Goal: Transaction & Acquisition: Purchase product/service

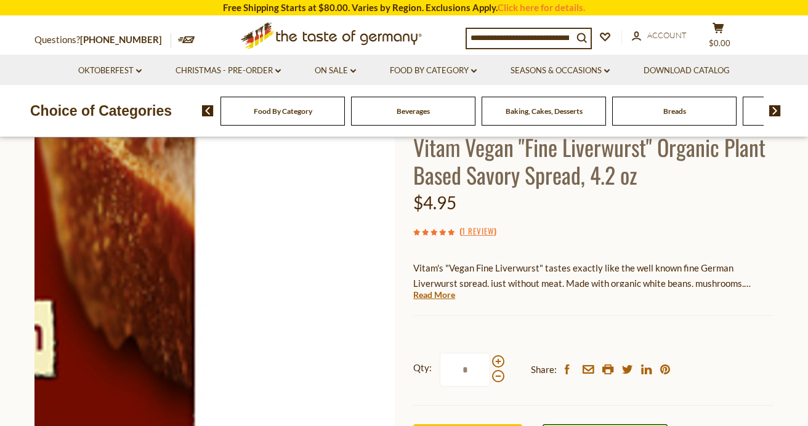
scroll to position [87, 0]
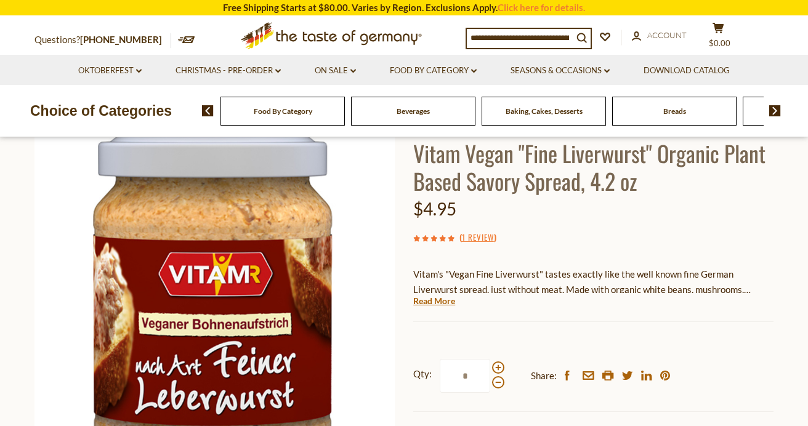
click at [431, 302] on link "Read More" at bounding box center [434, 301] width 42 height 12
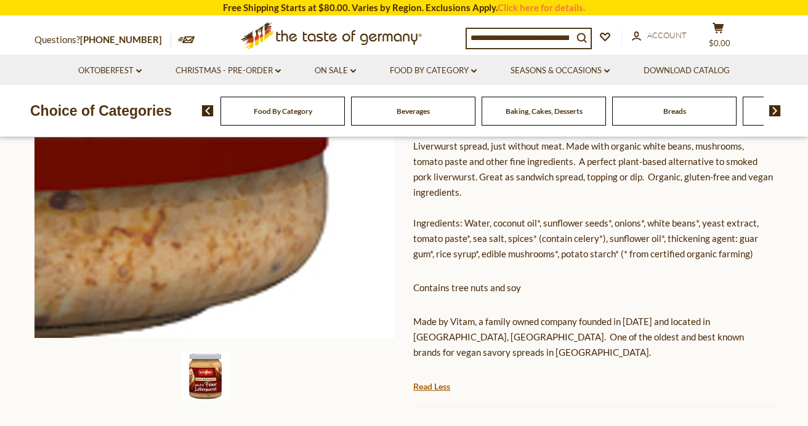
scroll to position [228, 0]
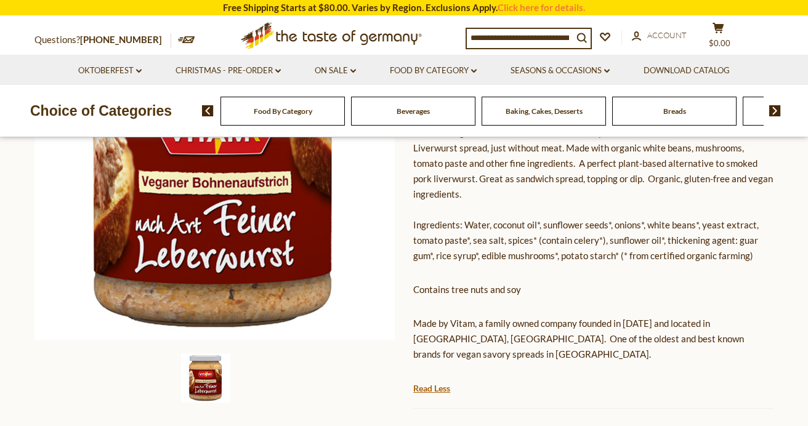
click at [211, 371] on img at bounding box center [205, 377] width 49 height 49
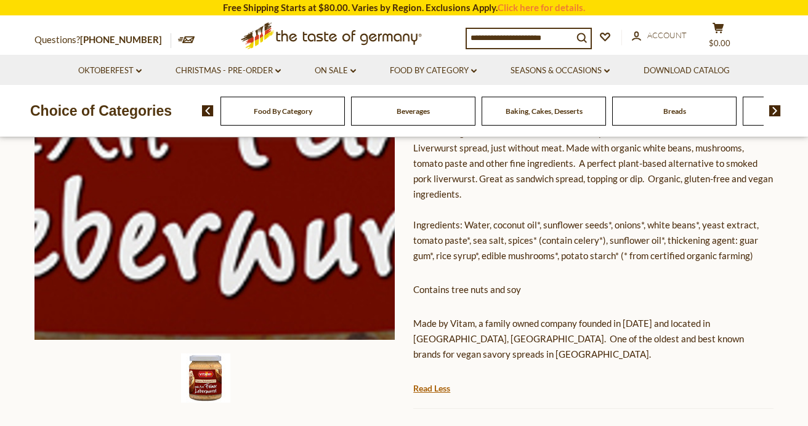
click at [214, 263] on img at bounding box center [214, 160] width 360 height 360
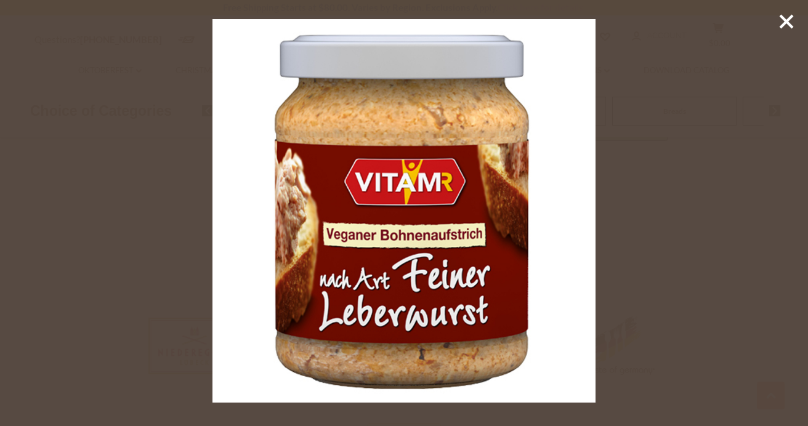
scroll to position [653, 0]
click at [245, 277] on img at bounding box center [404, 211] width 384 height 384
click at [786, 20] on line at bounding box center [786, 21] width 12 height 12
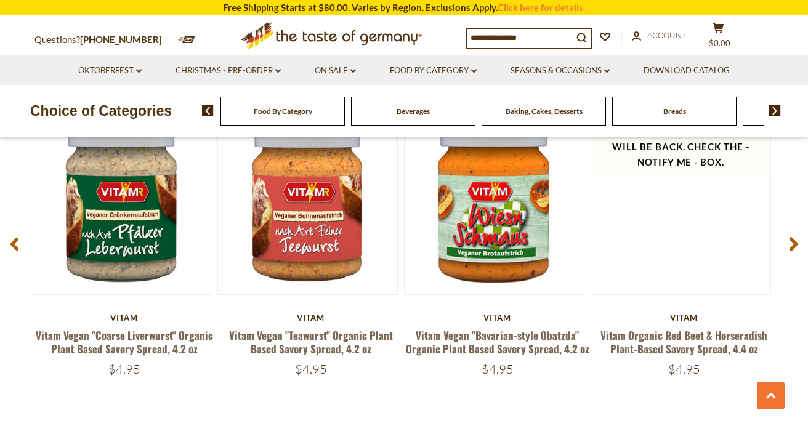
scroll to position [1832, 0]
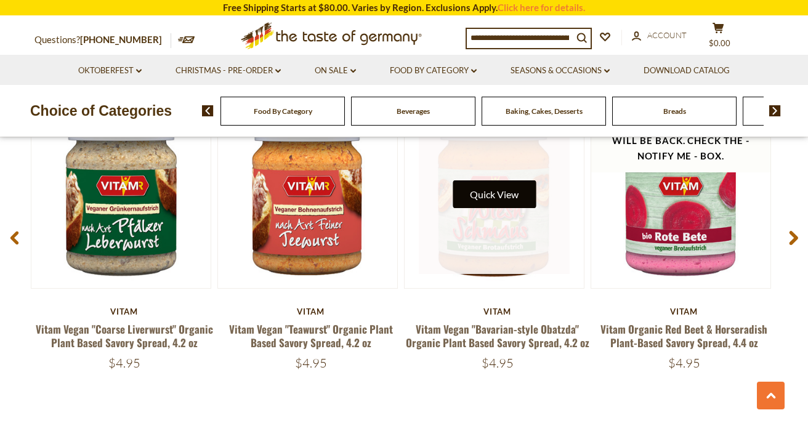
click at [488, 180] on button "Quick View" at bounding box center [494, 194] width 83 height 28
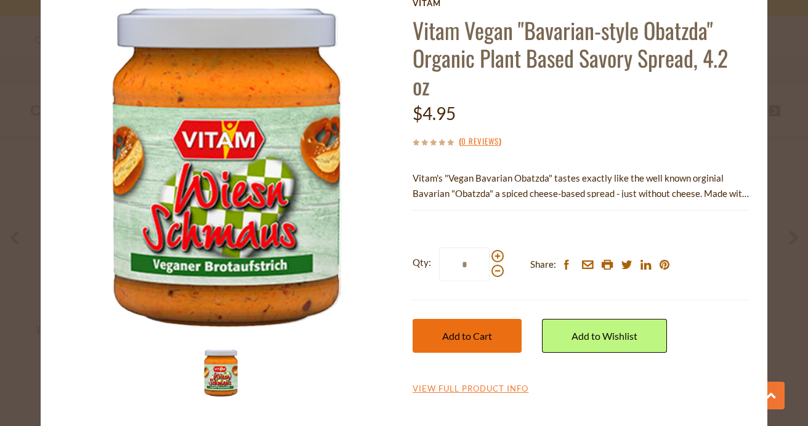
scroll to position [0, 0]
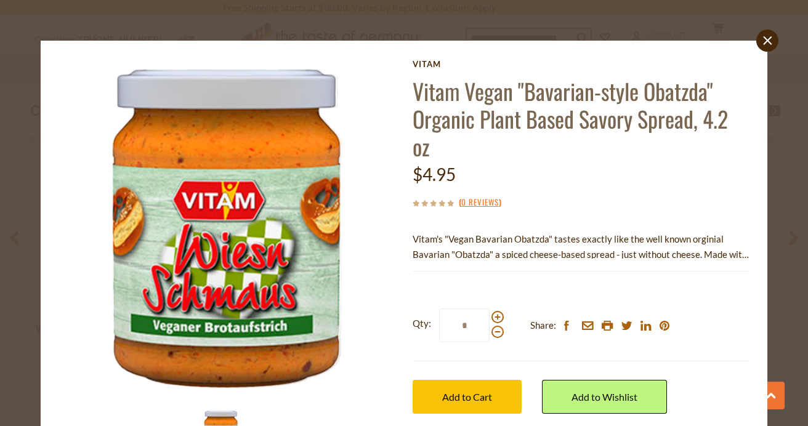
click at [469, 334] on div "Qty: * Share: facebook email printer twitter linkedin pinterest Add to Cart" at bounding box center [581, 361] width 336 height 142
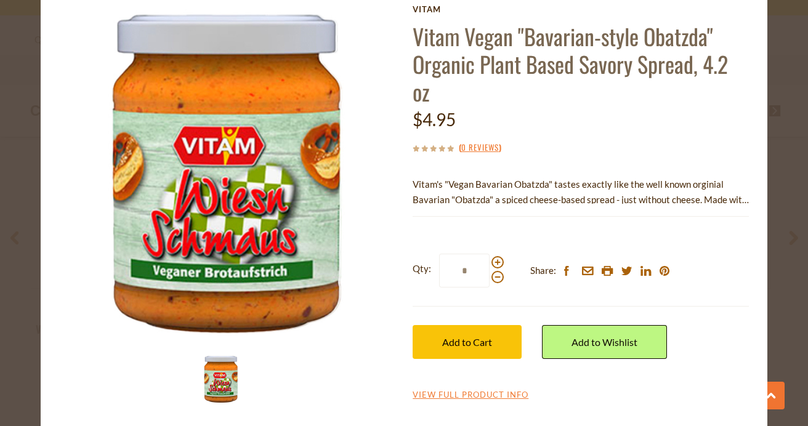
scroll to position [51, 0]
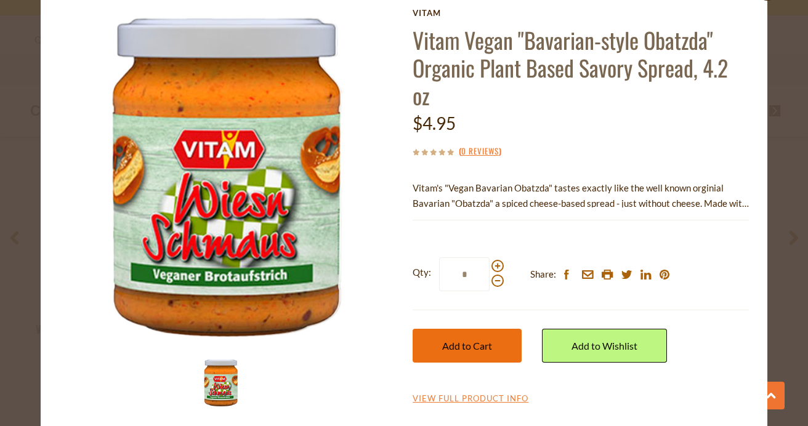
click at [467, 337] on button "Add to Cart" at bounding box center [467, 346] width 109 height 34
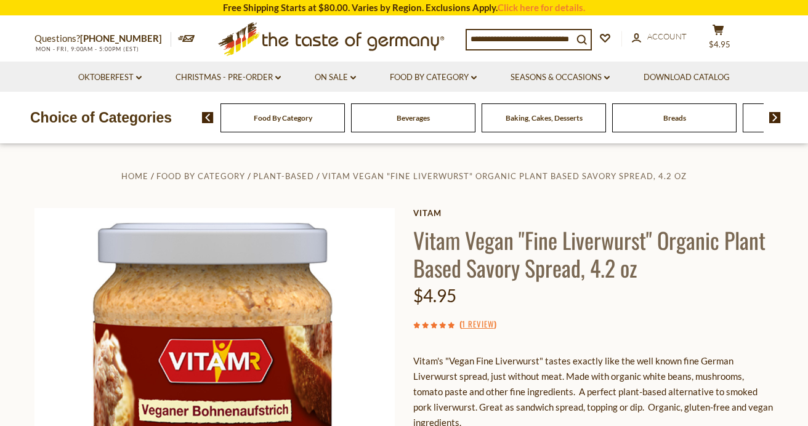
scroll to position [0, 0]
click at [723, 39] on span "$4.95" at bounding box center [720, 44] width 22 height 10
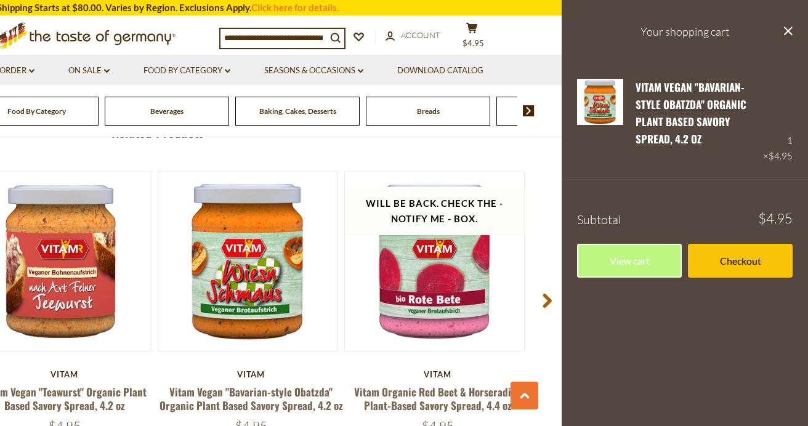
scroll to position [1773, 0]
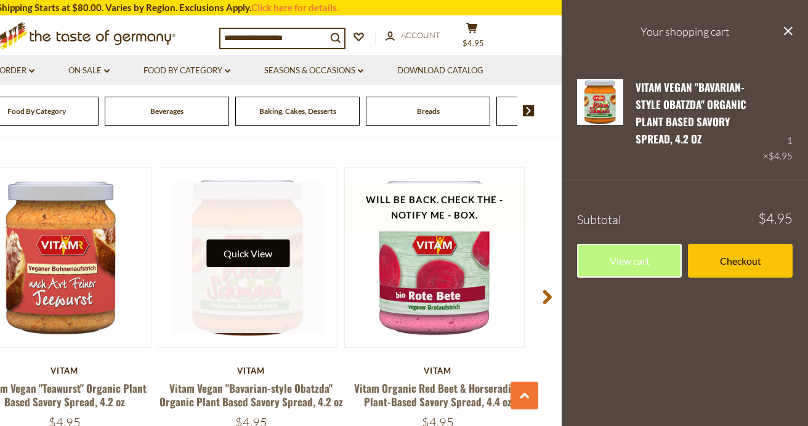
click at [248, 240] on button "Quick View" at bounding box center [247, 254] width 83 height 28
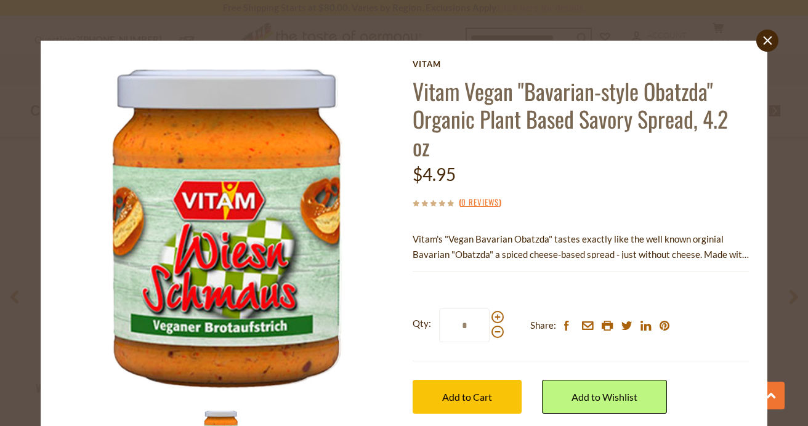
scroll to position [0, 0]
click at [771, 37] on icon at bounding box center [768, 40] width 9 height 9
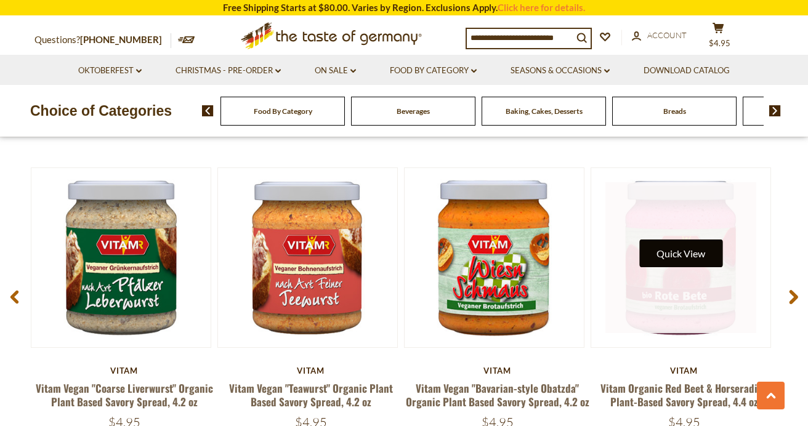
click at [683, 240] on button "Quick View" at bounding box center [680, 254] width 83 height 28
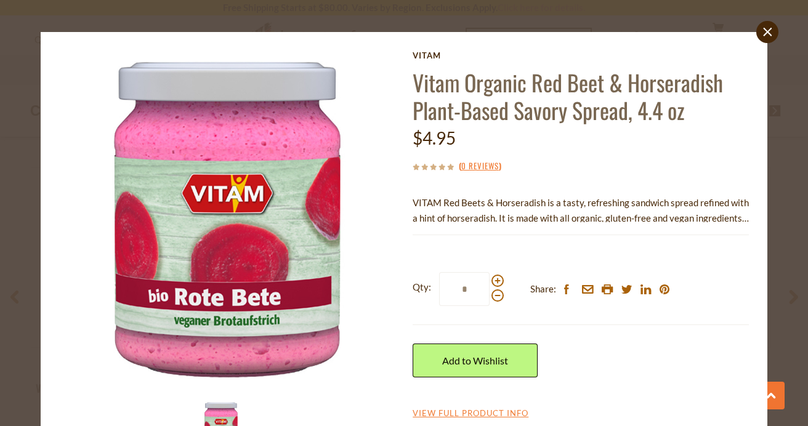
scroll to position [7, 0]
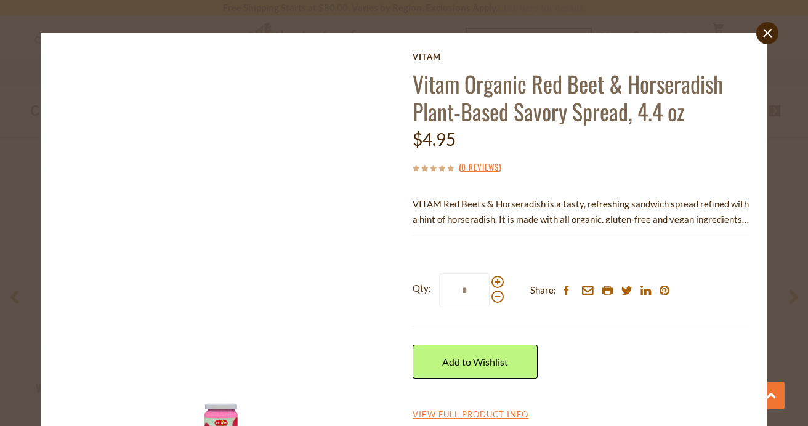
click at [247, 273] on img at bounding box center [227, 220] width 337 height 337
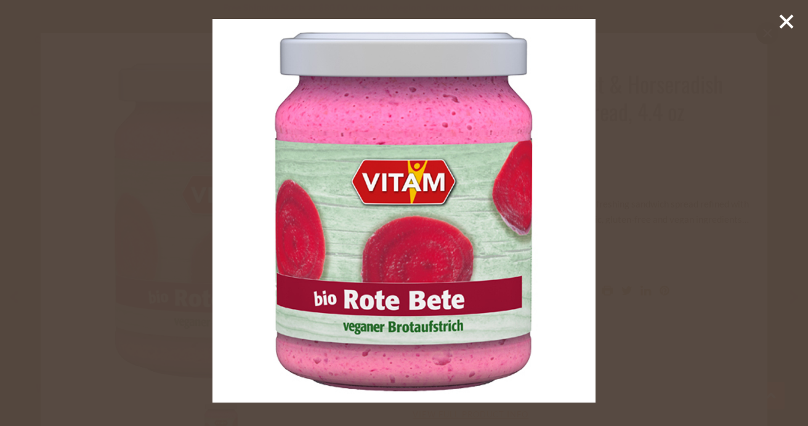
click at [786, 18] on icon at bounding box center [786, 21] width 18 height 18
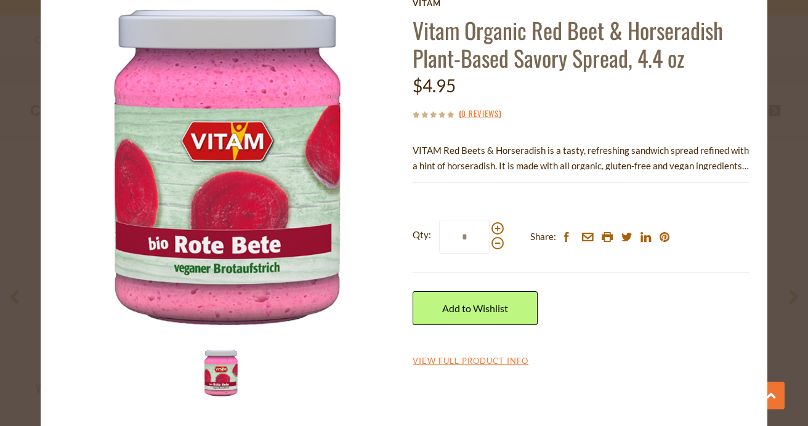
scroll to position [61, 0]
click at [467, 357] on link "View Full Product Info" at bounding box center [471, 361] width 116 height 11
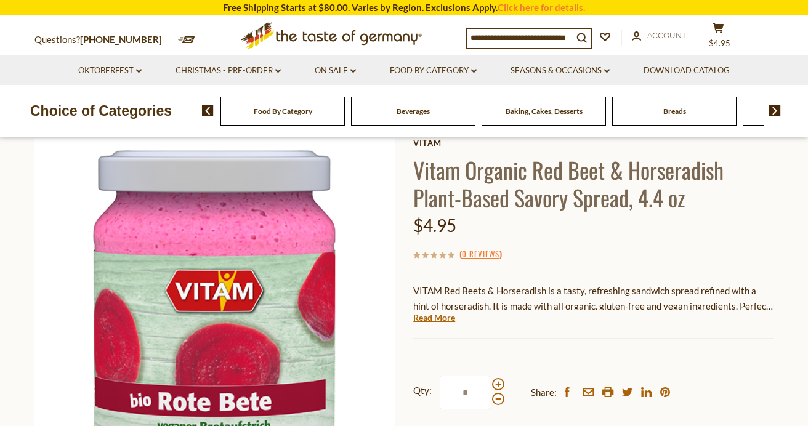
scroll to position [69, 0]
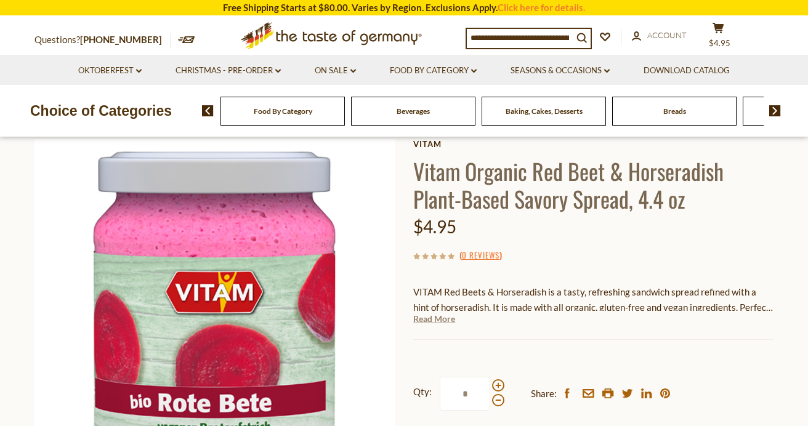
click at [431, 322] on link "Read More" at bounding box center [434, 319] width 42 height 12
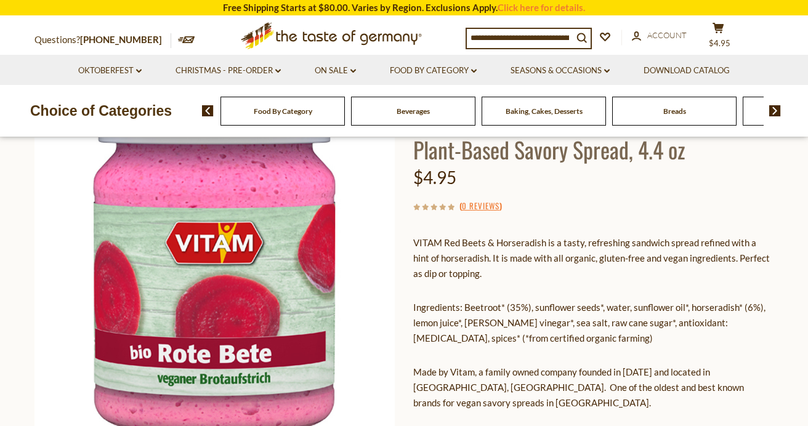
scroll to position [116, 0]
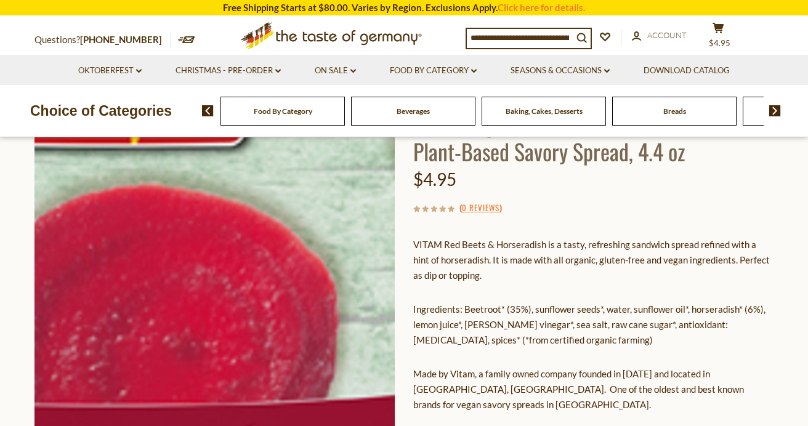
click at [257, 313] on img at bounding box center [214, 272] width 360 height 360
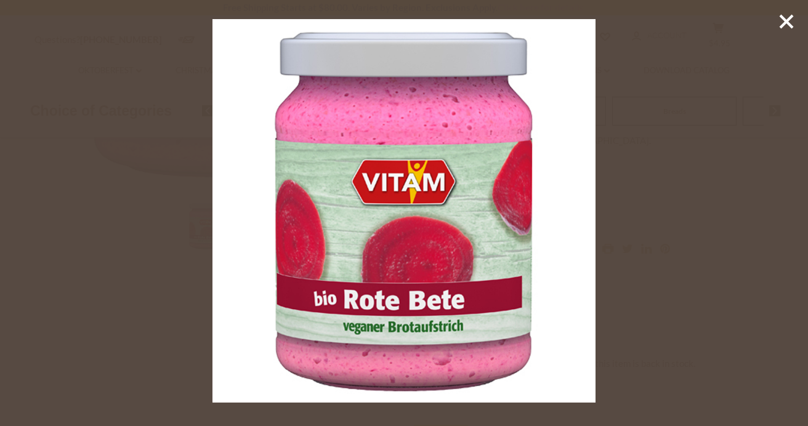
scroll to position [381, 0]
click at [787, 18] on icon at bounding box center [786, 21] width 18 height 18
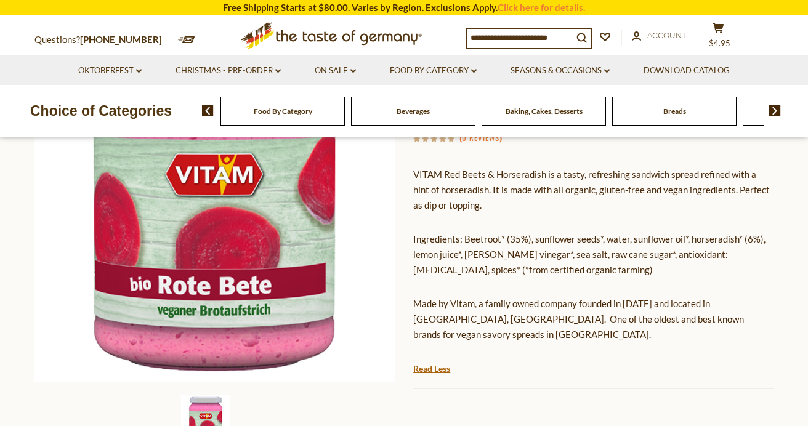
scroll to position [187, 0]
click at [273, 200] on img at bounding box center [214, 201] width 360 height 360
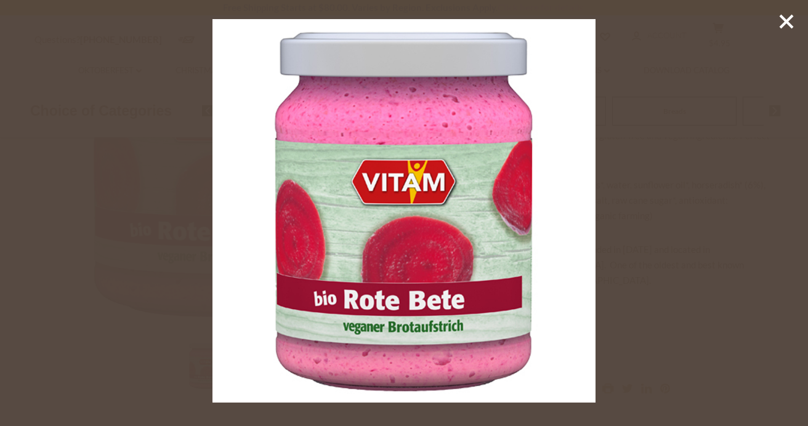
scroll to position [243, 0]
click at [790, 15] on icon at bounding box center [786, 21] width 18 height 18
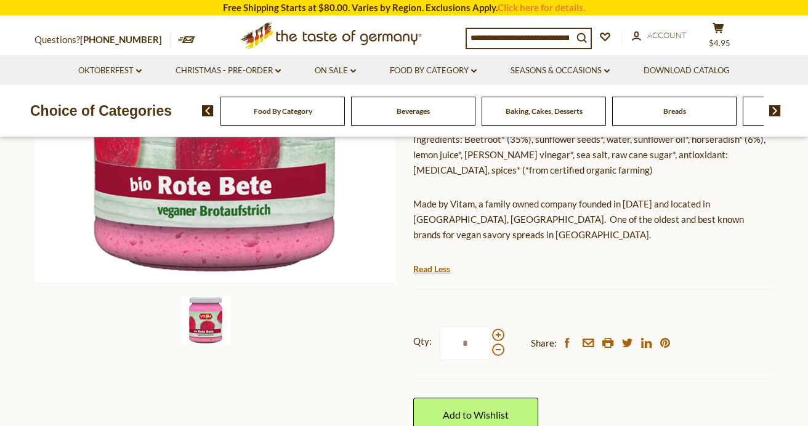
scroll to position [0, 0]
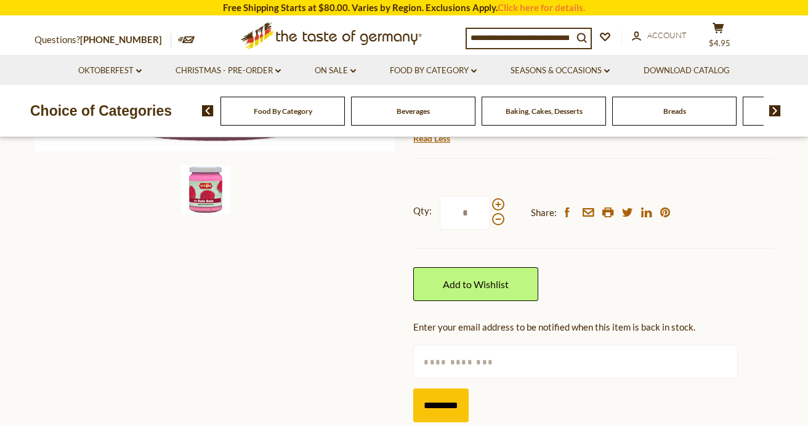
click at [502, 345] on input "text" at bounding box center [575, 362] width 324 height 34
drag, startPoint x: 500, startPoint y: 340, endPoint x: 494, endPoint y: 334, distance: 8.7
click at [494, 345] on input "********" at bounding box center [575, 362] width 324 height 34
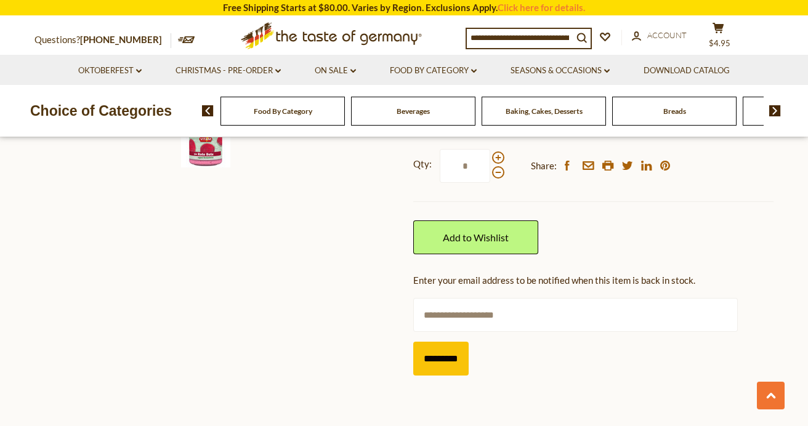
scroll to position [465, 0]
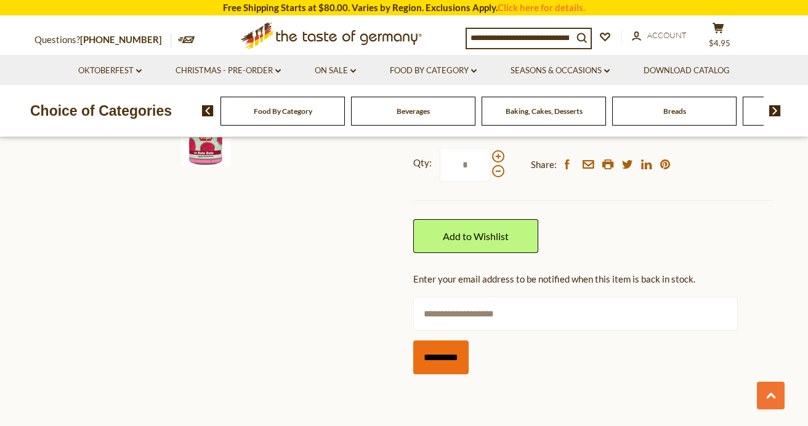
type input "**********"
click at [445, 341] on input "*********" at bounding box center [440, 358] width 55 height 34
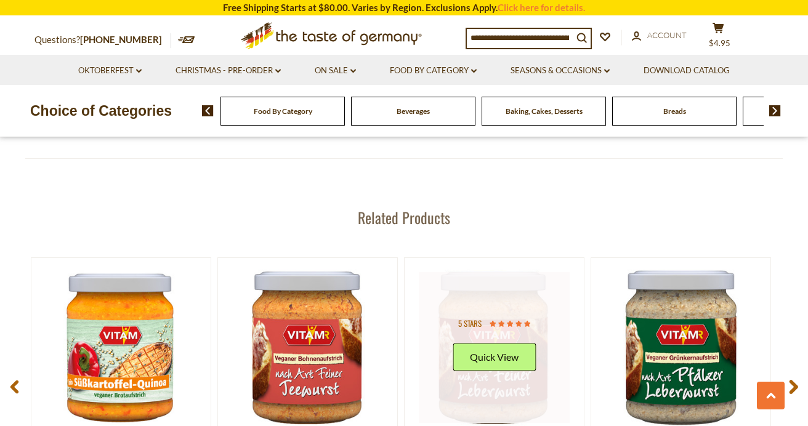
scroll to position [1633, 0]
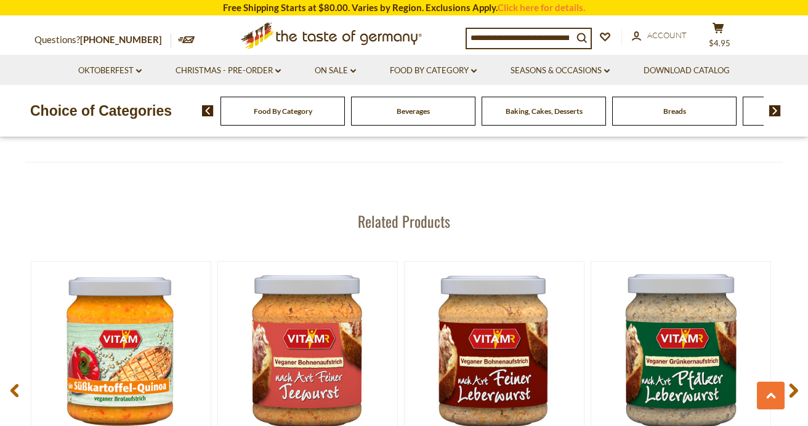
click at [790, 373] on span at bounding box center [793, 392] width 29 height 39
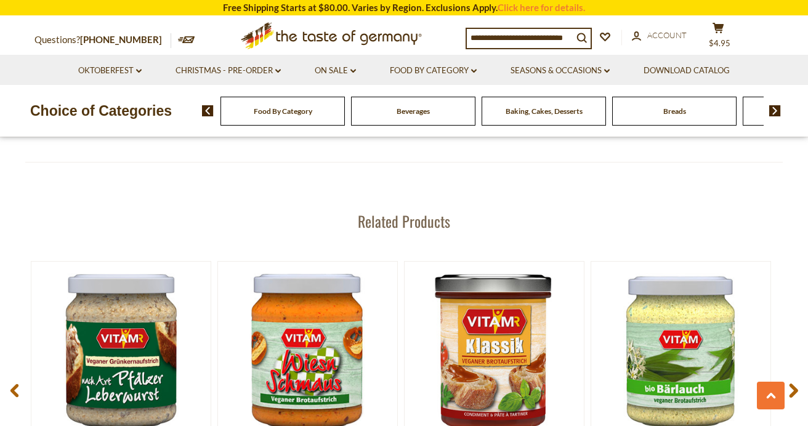
click at [791, 373] on span at bounding box center [793, 392] width 29 height 39
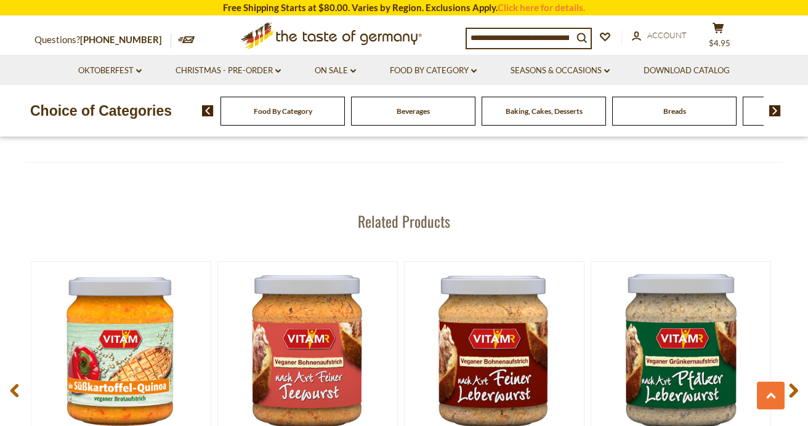
click at [791, 373] on span at bounding box center [793, 392] width 29 height 39
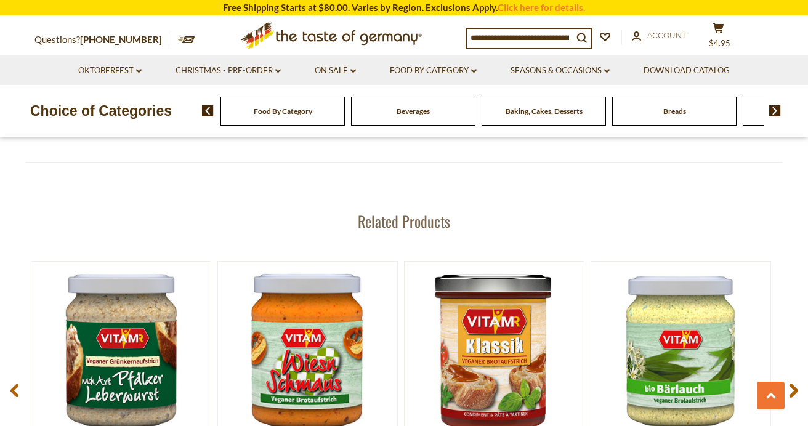
click at [794, 383] on icon at bounding box center [793, 390] width 9 height 15
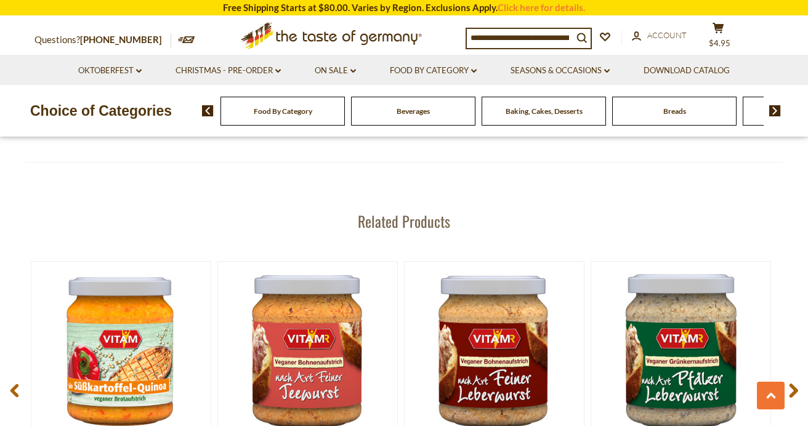
click at [796, 383] on icon at bounding box center [793, 390] width 9 height 15
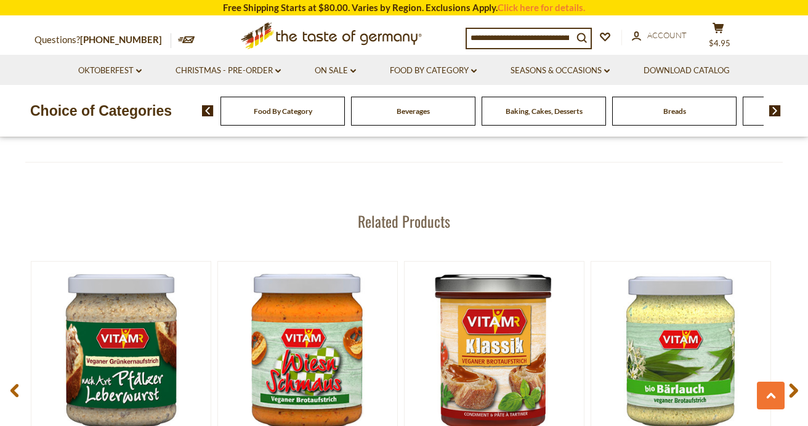
click at [794, 384] on use at bounding box center [793, 391] width 9 height 14
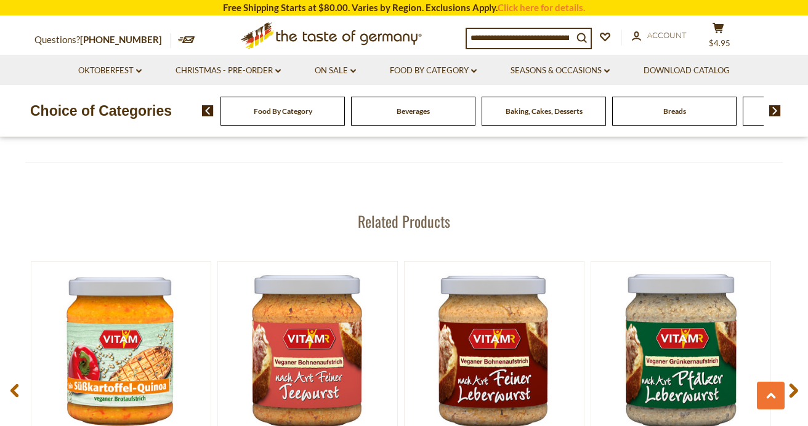
click at [794, 384] on use at bounding box center [793, 391] width 9 height 14
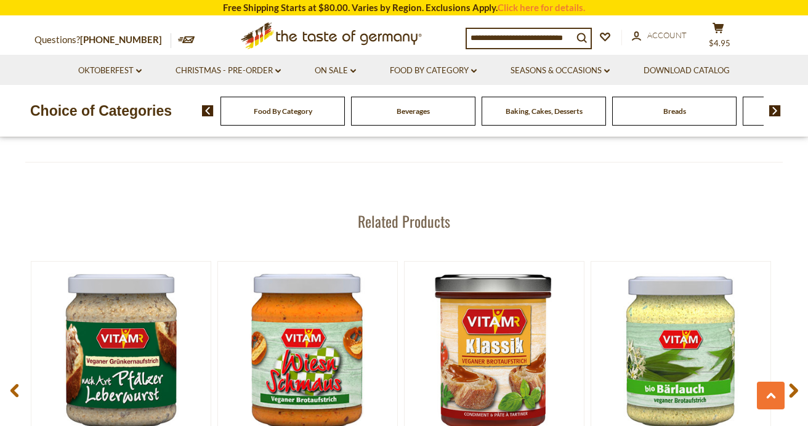
click at [794, 384] on use at bounding box center [793, 391] width 9 height 14
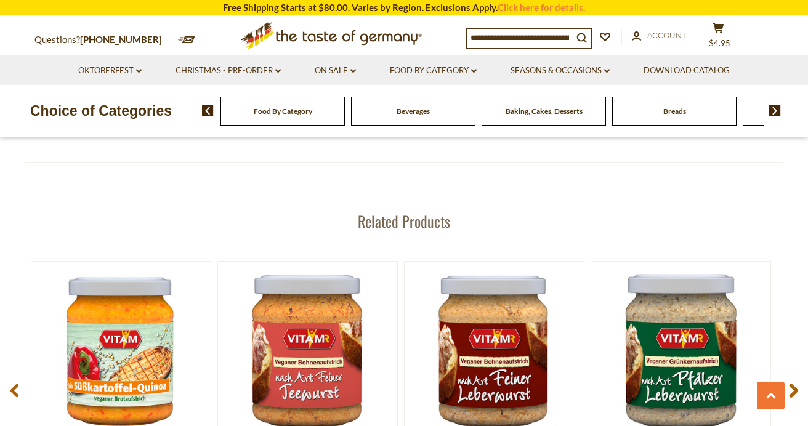
click at [794, 384] on use at bounding box center [793, 391] width 9 height 14
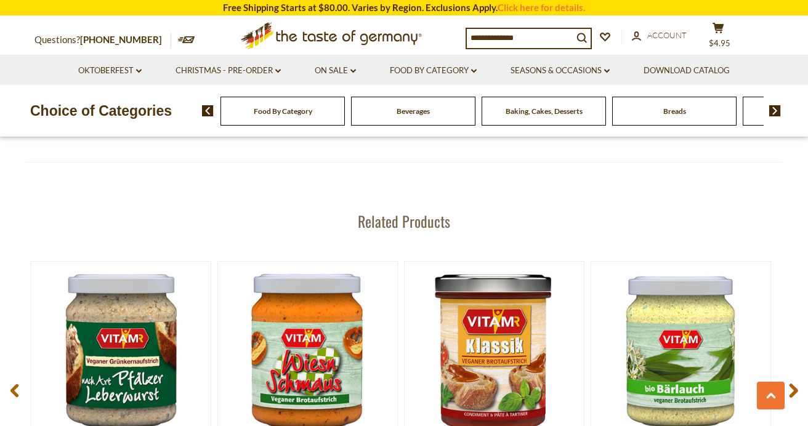
click at [794, 384] on use at bounding box center [793, 391] width 9 height 14
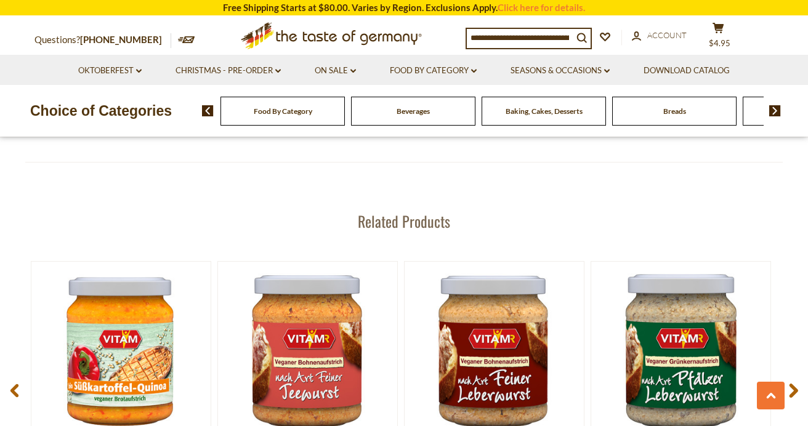
click at [794, 384] on use at bounding box center [793, 391] width 9 height 14
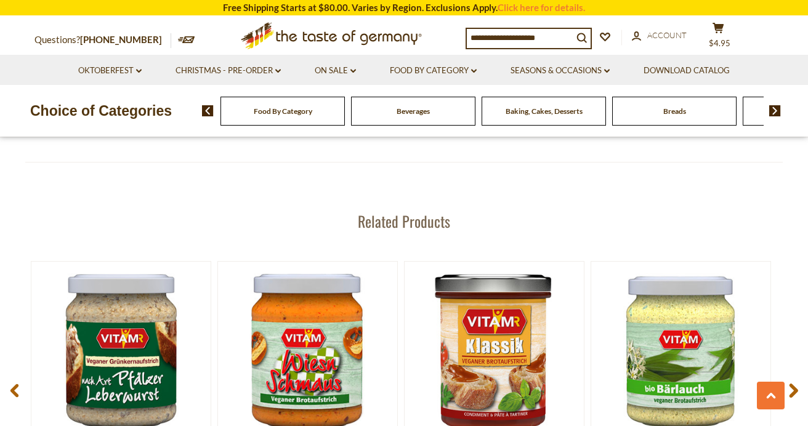
click at [794, 384] on use at bounding box center [793, 391] width 9 height 14
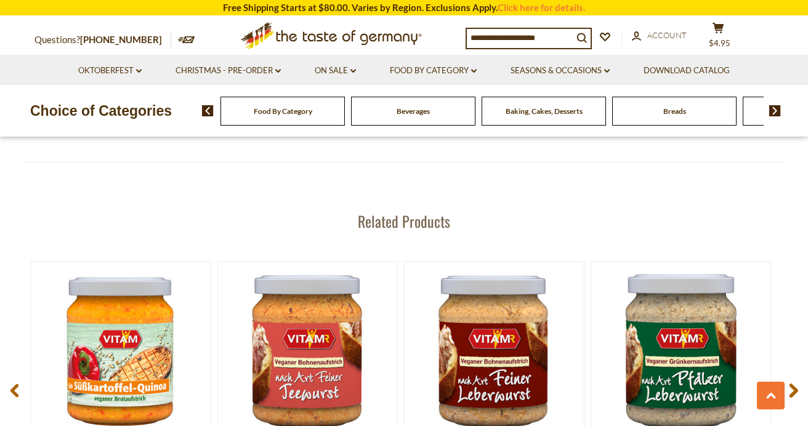
click at [795, 383] on icon at bounding box center [793, 390] width 9 height 15
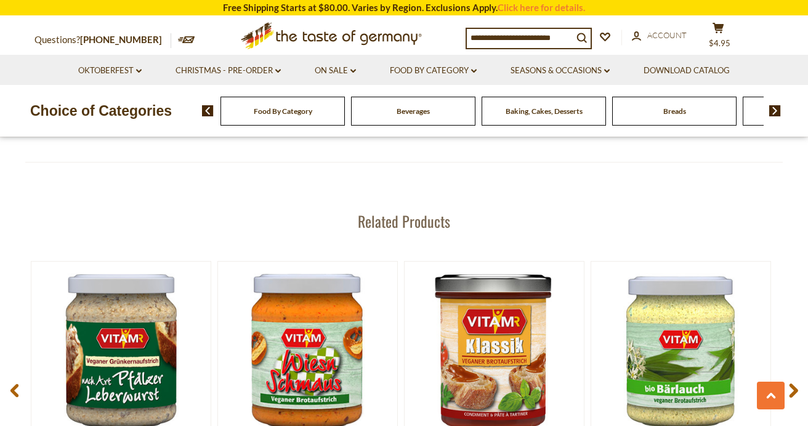
click at [796, 383] on icon at bounding box center [793, 390] width 9 height 15
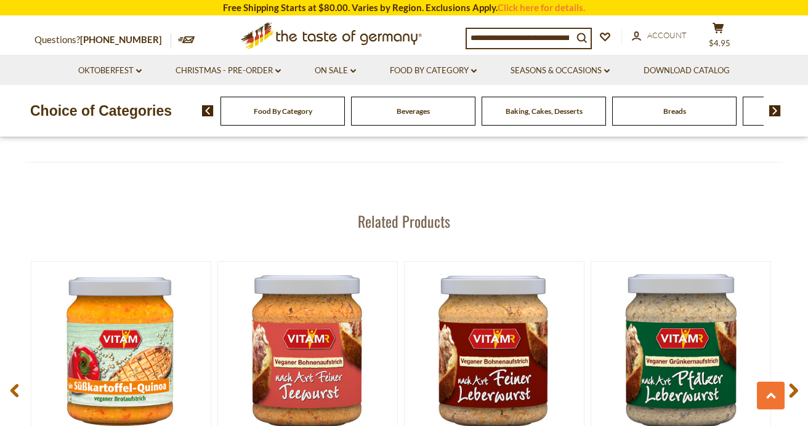
click at [795, 384] on use at bounding box center [793, 391] width 9 height 14
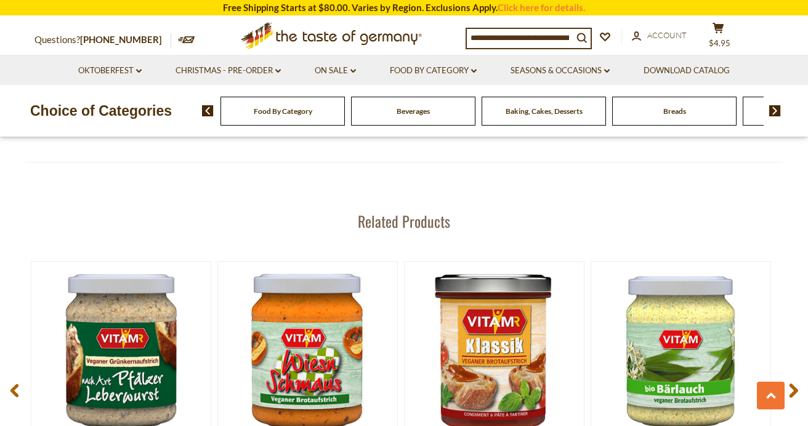
click at [795, 384] on use at bounding box center [793, 391] width 9 height 14
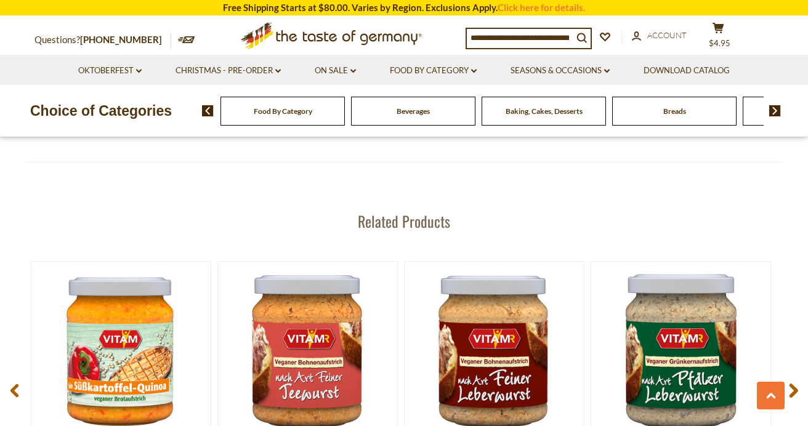
click at [795, 384] on use at bounding box center [793, 391] width 9 height 14
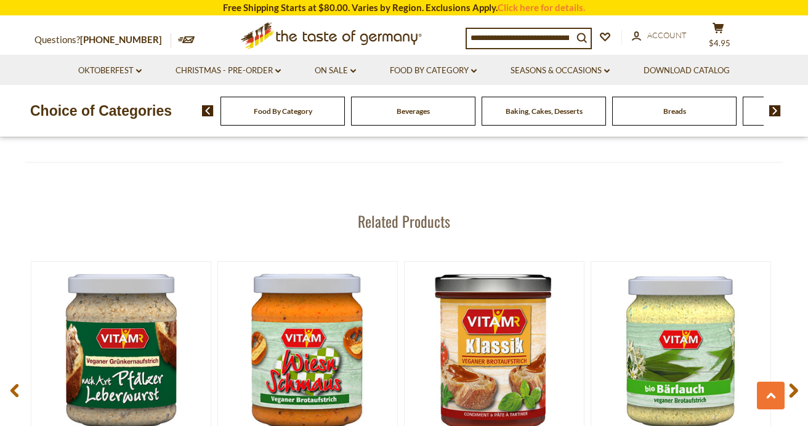
click at [795, 384] on use at bounding box center [793, 391] width 9 height 14
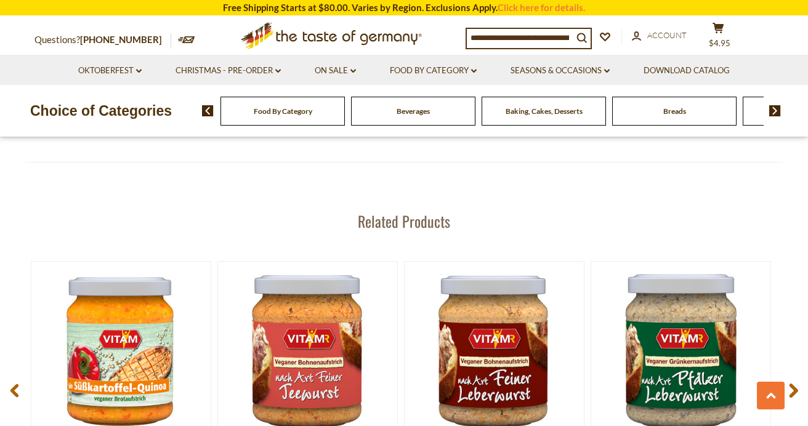
click at [798, 373] on span at bounding box center [793, 392] width 29 height 39
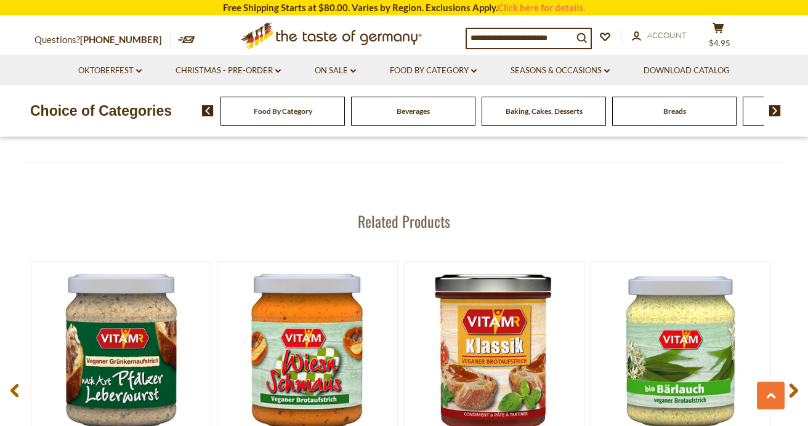
click at [796, 384] on use at bounding box center [793, 391] width 9 height 14
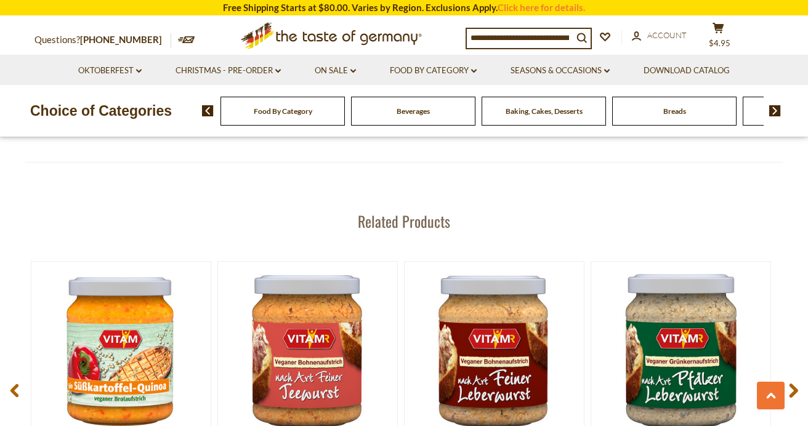
click at [795, 384] on use at bounding box center [793, 391] width 9 height 14
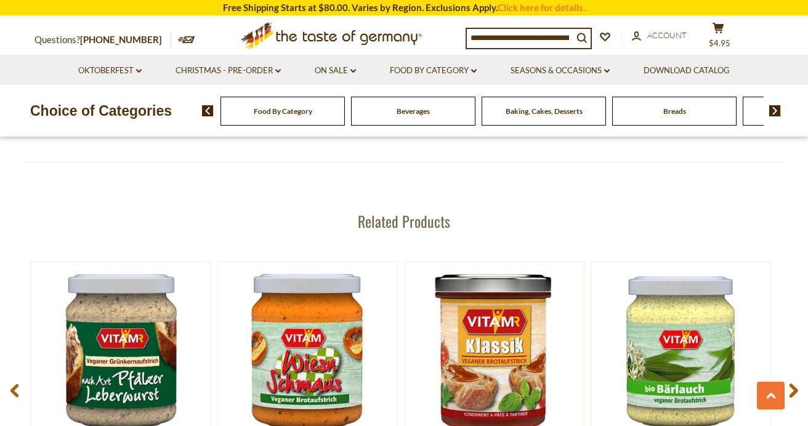
click at [797, 384] on use at bounding box center [793, 391] width 9 height 14
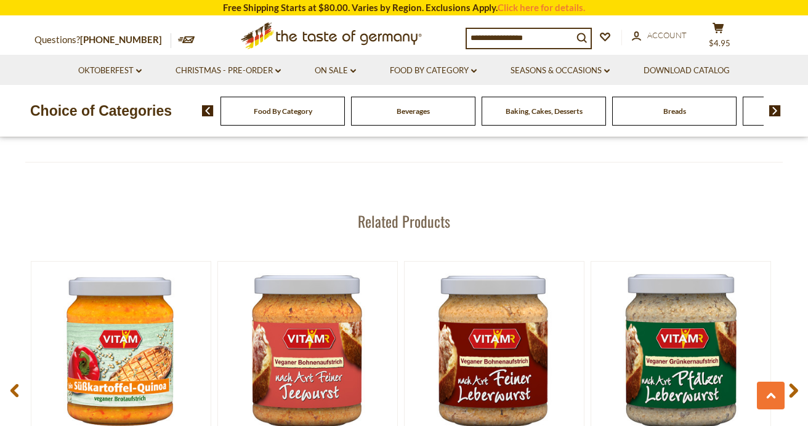
click at [799, 373] on span at bounding box center [793, 392] width 29 height 39
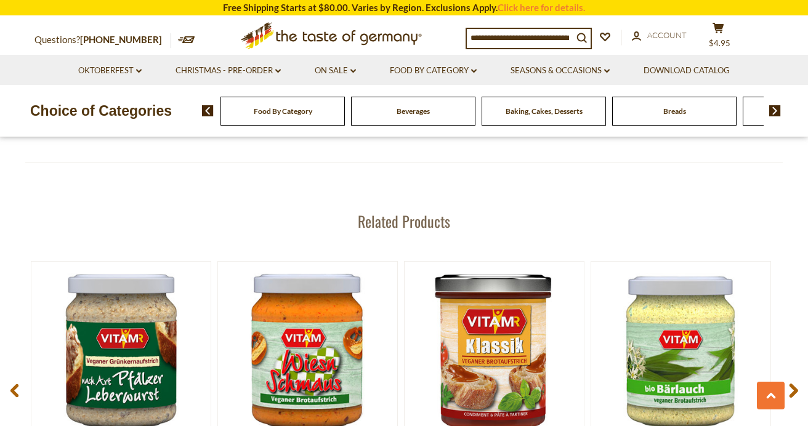
click at [799, 373] on span at bounding box center [793, 392] width 29 height 39
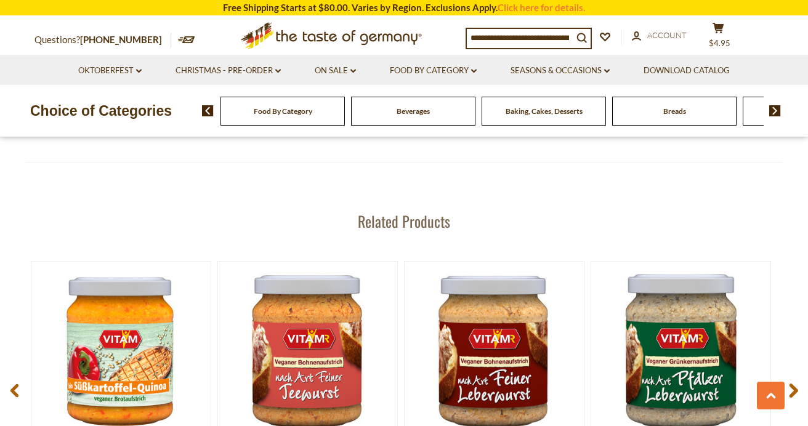
click at [792, 384] on use at bounding box center [793, 391] width 9 height 14
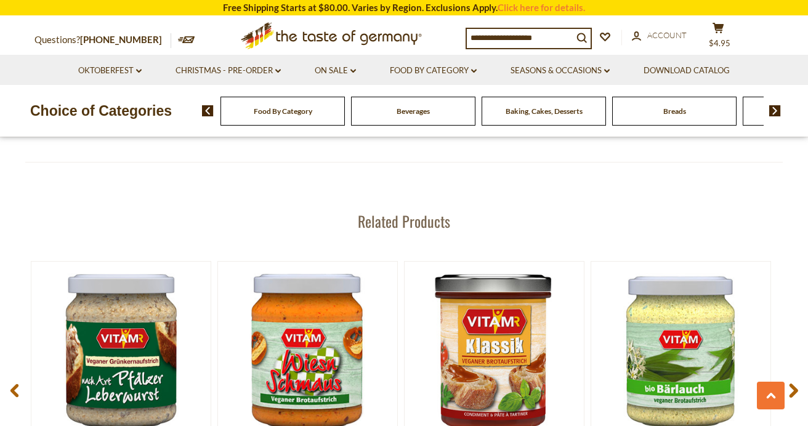
click at [792, 384] on use at bounding box center [793, 391] width 9 height 14
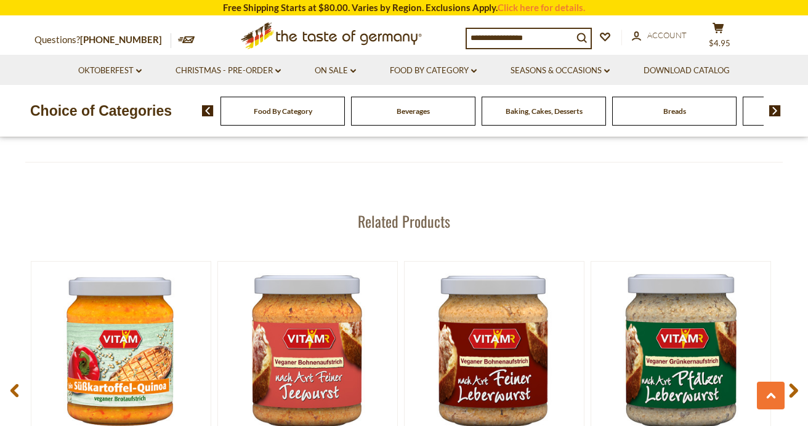
click at [792, 384] on use at bounding box center [793, 391] width 9 height 14
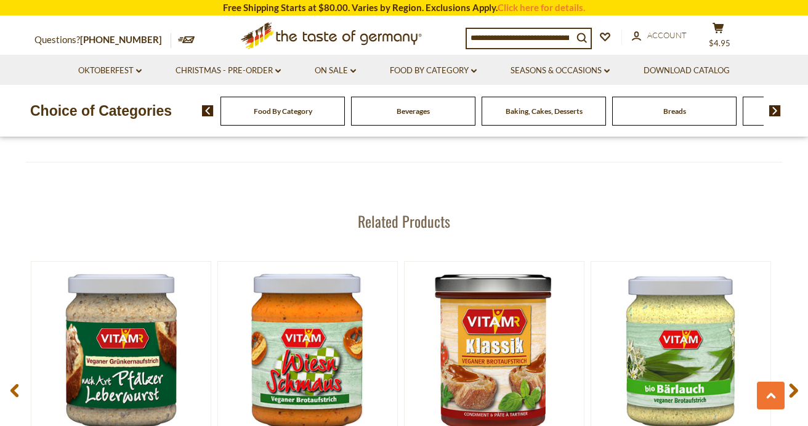
click at [792, 384] on use at bounding box center [793, 391] width 9 height 14
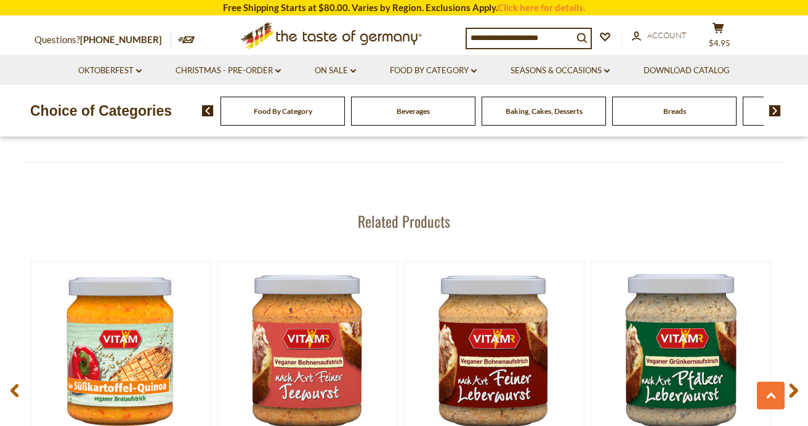
click at [792, 384] on use at bounding box center [793, 391] width 9 height 14
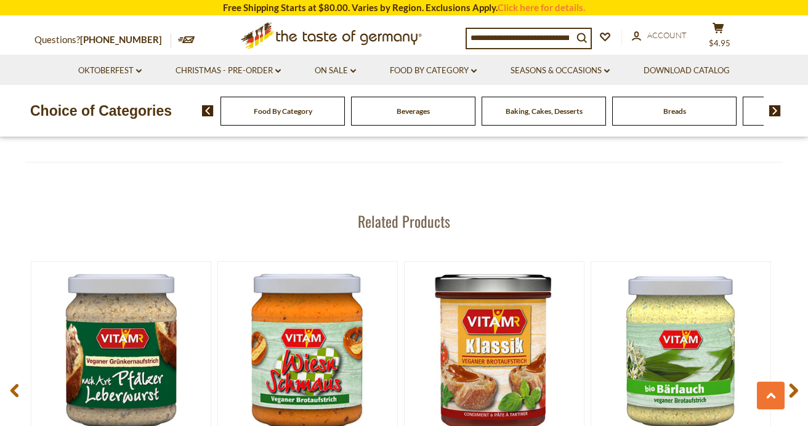
click at [793, 384] on use at bounding box center [793, 391] width 9 height 14
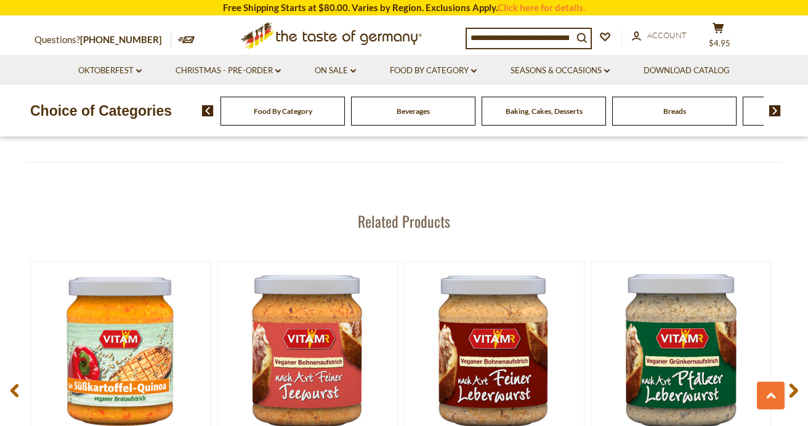
click at [793, 384] on use at bounding box center [793, 391] width 9 height 14
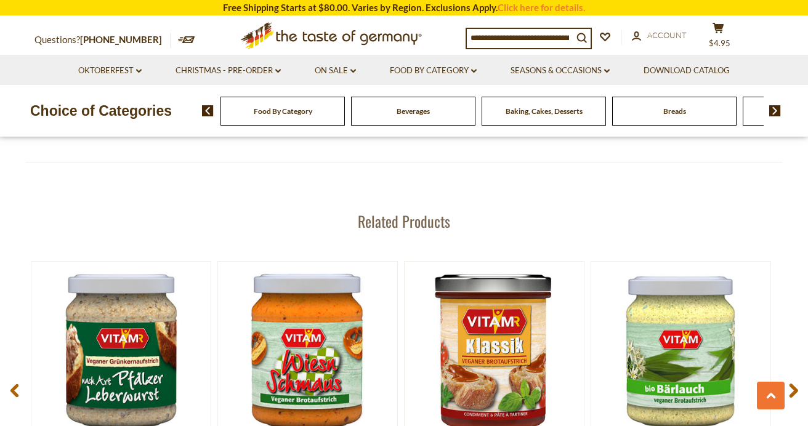
click at [793, 384] on use at bounding box center [793, 391] width 9 height 14
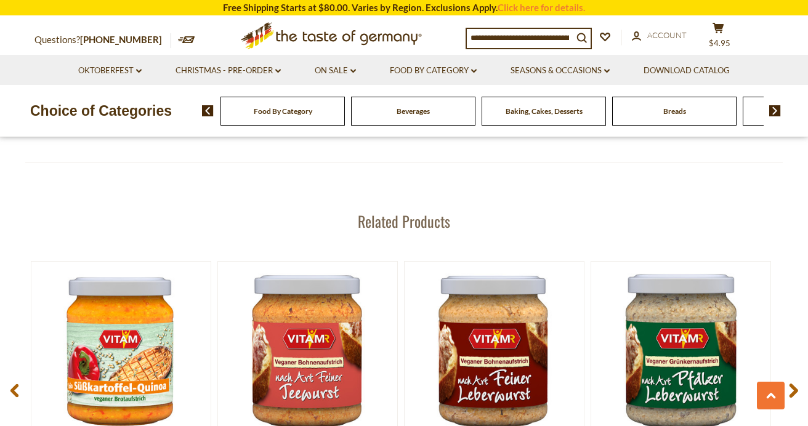
click at [792, 384] on use at bounding box center [793, 391] width 9 height 14
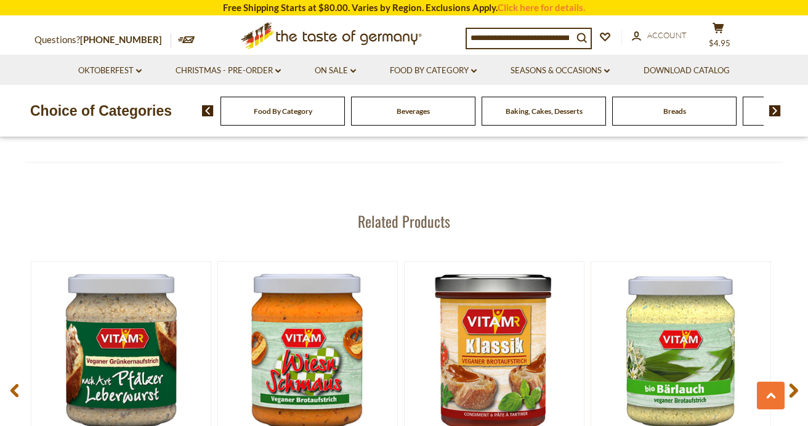
click at [792, 384] on use at bounding box center [793, 391] width 9 height 14
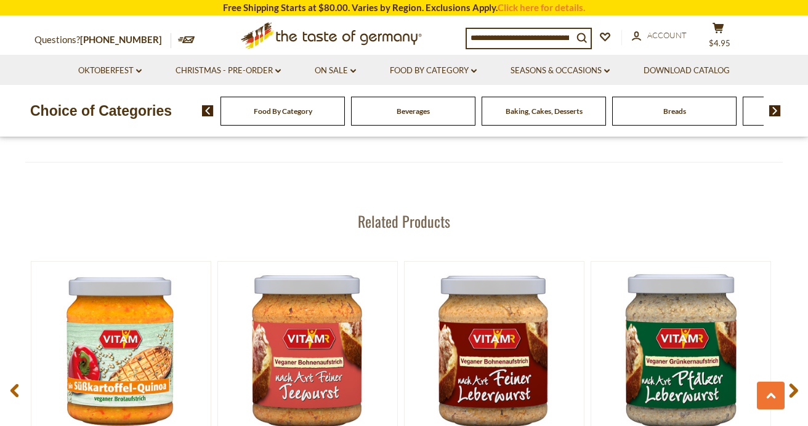
click at [792, 384] on use at bounding box center [793, 391] width 9 height 14
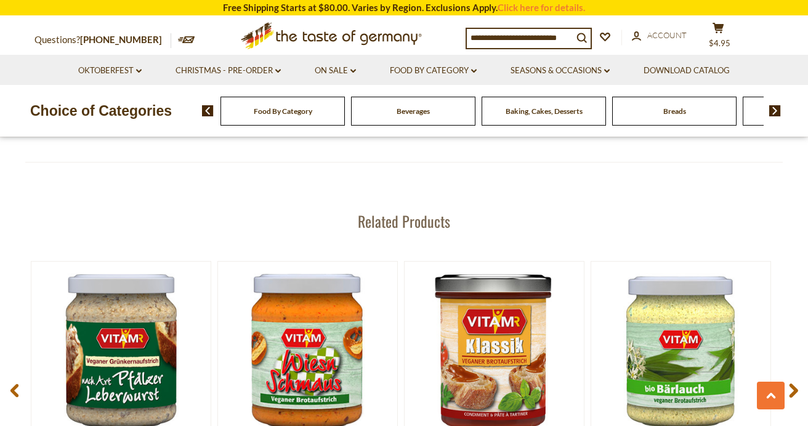
click at [793, 383] on icon at bounding box center [793, 390] width 9 height 15
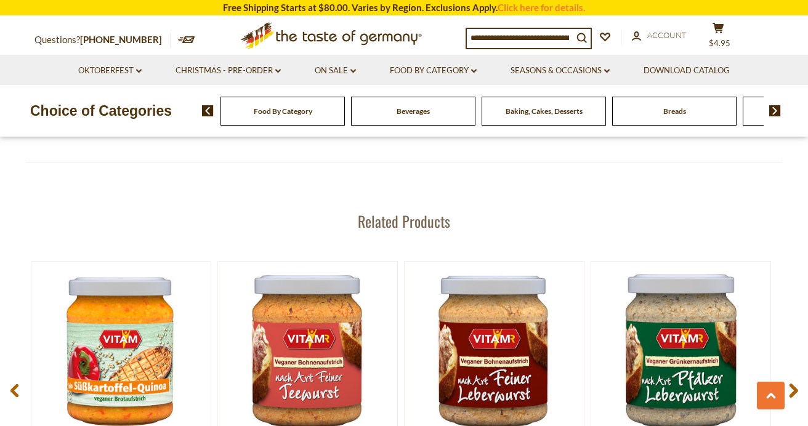
click at [791, 384] on use at bounding box center [793, 391] width 9 height 14
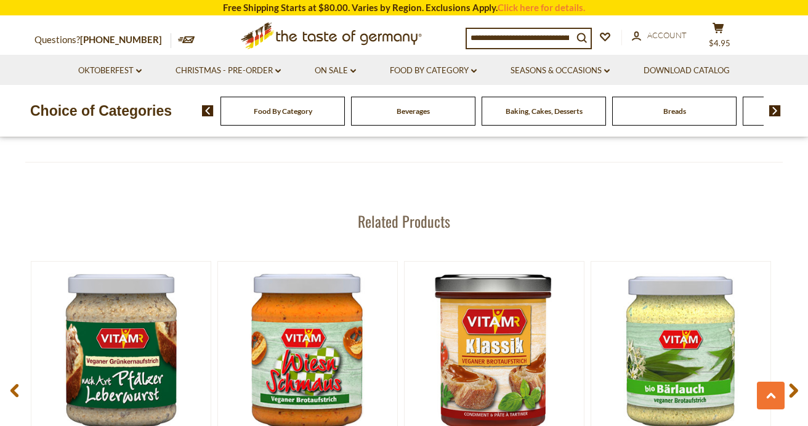
click at [789, 373] on span at bounding box center [793, 392] width 29 height 39
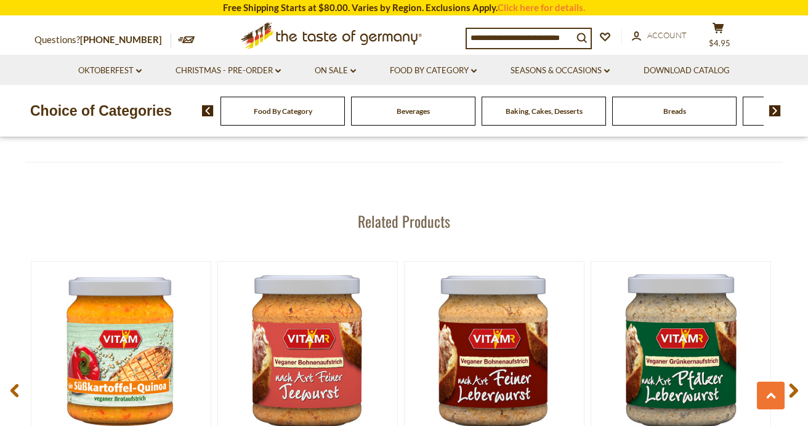
click at [788, 373] on span at bounding box center [793, 392] width 29 height 39
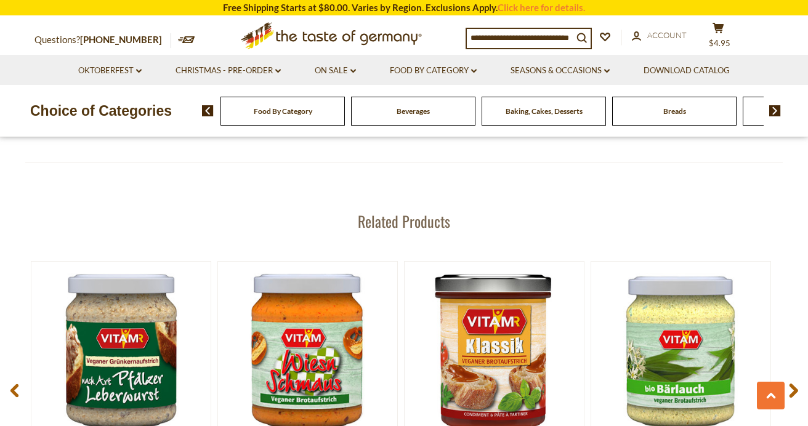
click at [785, 373] on span at bounding box center [793, 392] width 29 height 39
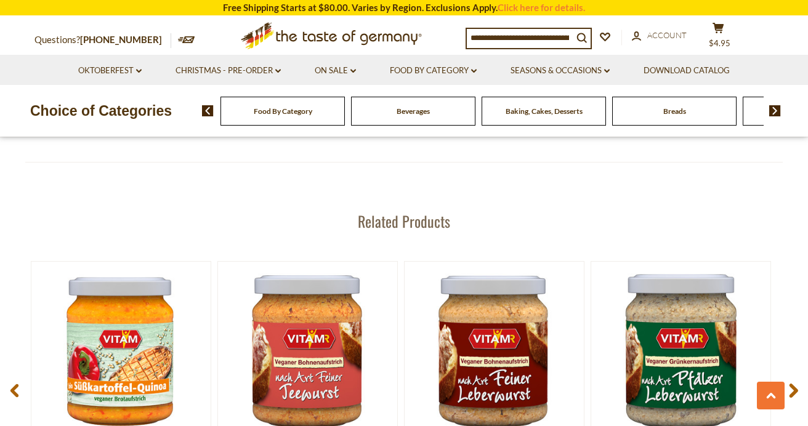
click at [785, 373] on span at bounding box center [793, 392] width 29 height 39
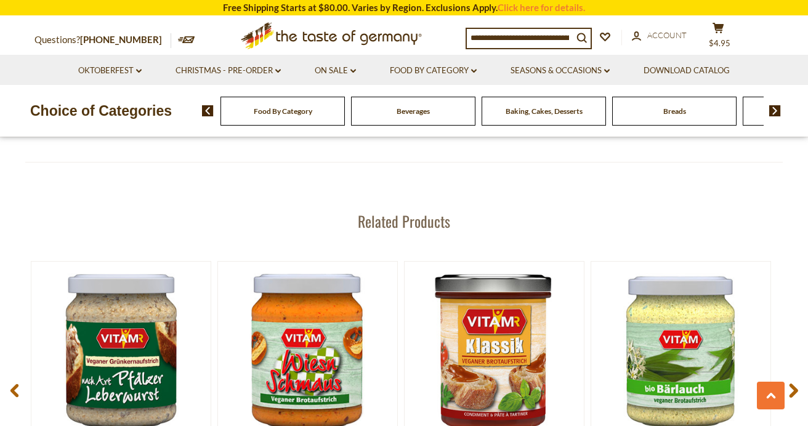
click at [793, 384] on use at bounding box center [793, 391] width 9 height 14
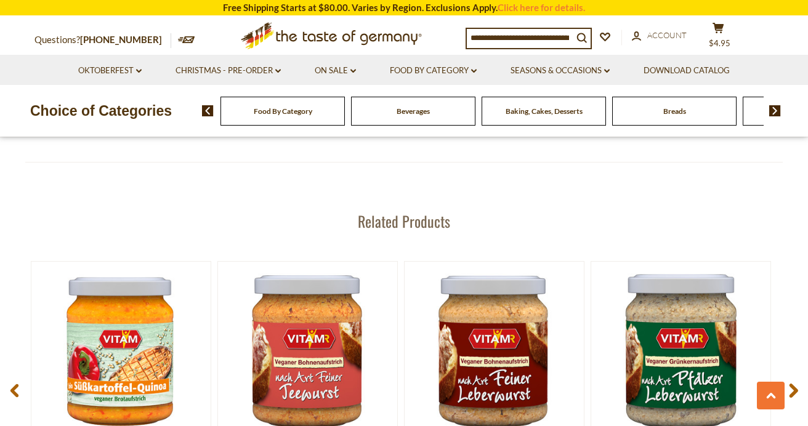
click at [793, 384] on use at bounding box center [793, 391] width 9 height 14
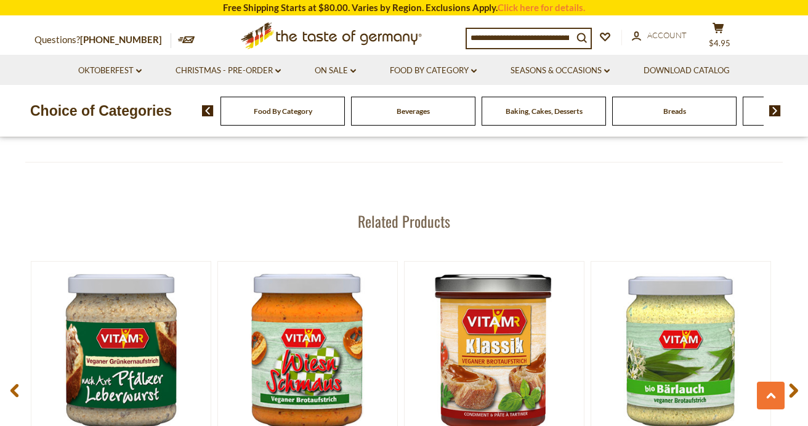
click at [794, 384] on use at bounding box center [793, 391] width 9 height 14
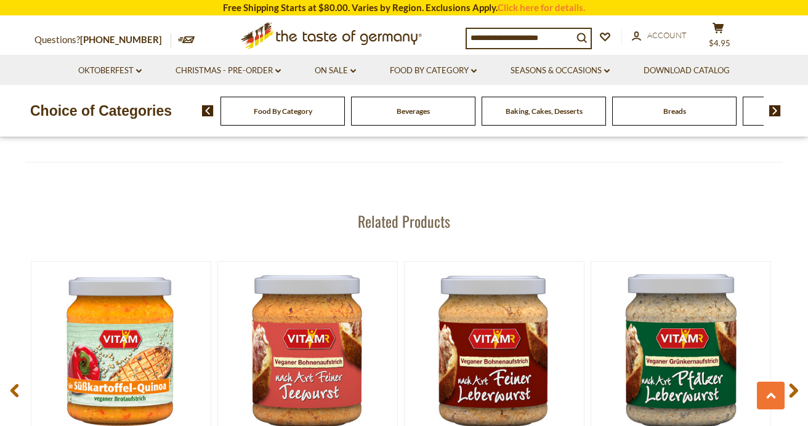
click at [794, 384] on use at bounding box center [793, 391] width 9 height 14
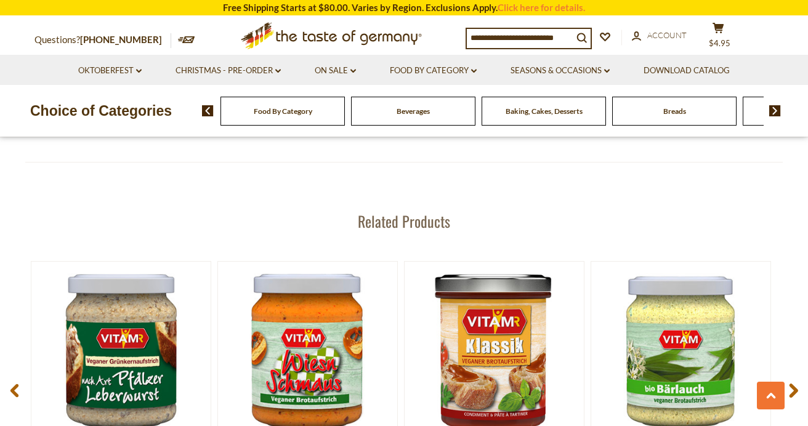
click at [794, 384] on use at bounding box center [793, 391] width 9 height 14
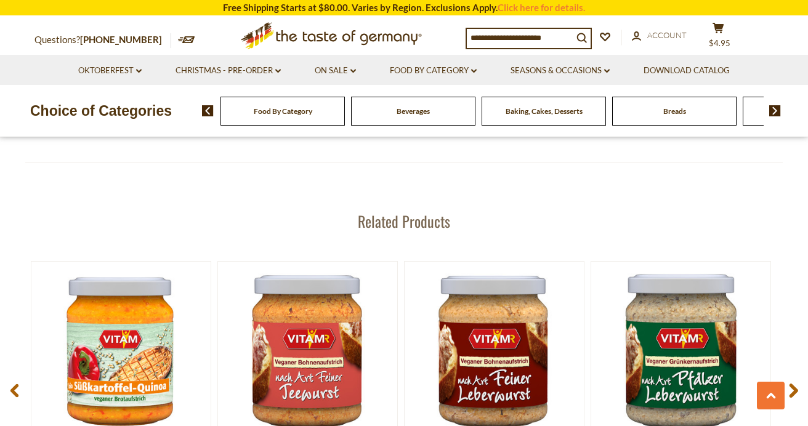
click at [796, 383] on icon at bounding box center [793, 390] width 9 height 15
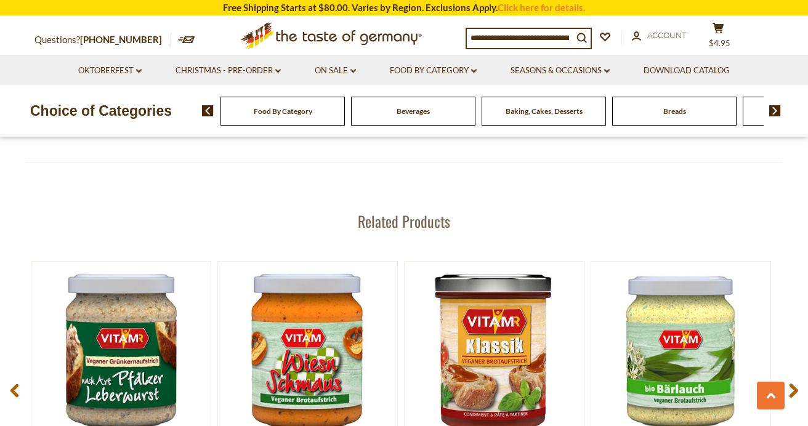
click at [796, 383] on icon at bounding box center [793, 390] width 9 height 15
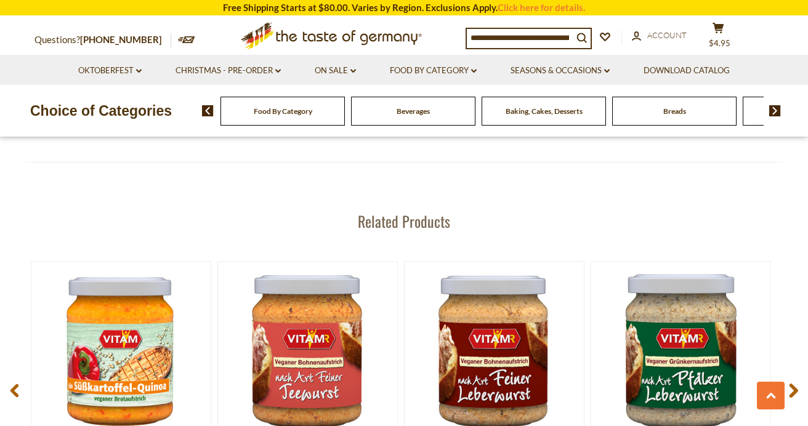
click at [796, 383] on icon at bounding box center [793, 390] width 9 height 15
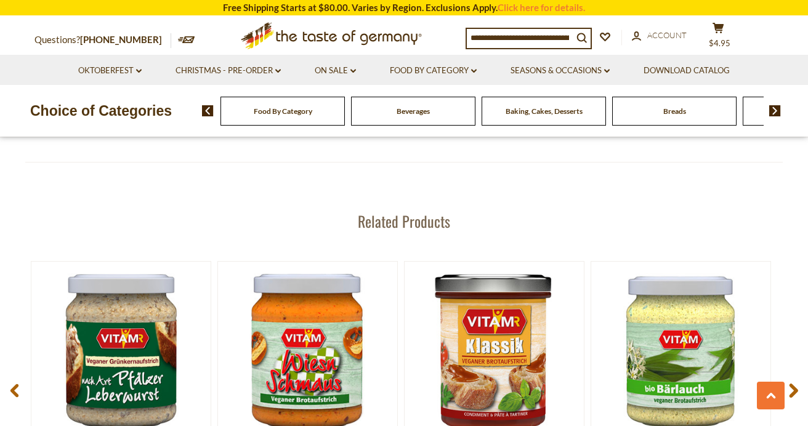
click at [796, 383] on icon at bounding box center [793, 390] width 9 height 15
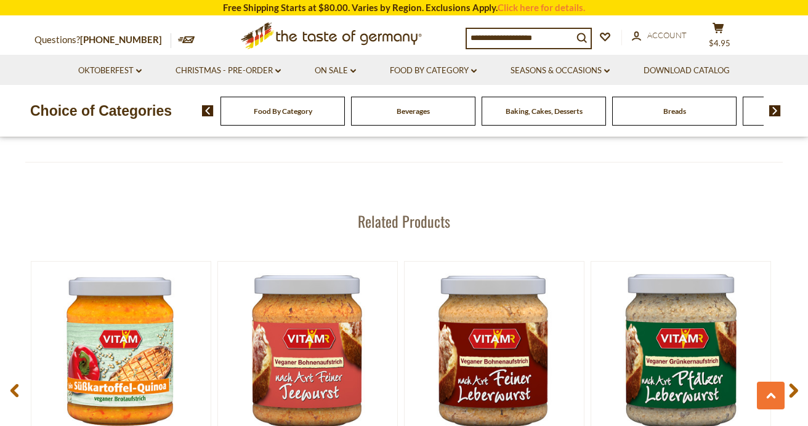
click at [796, 383] on icon at bounding box center [793, 390] width 9 height 15
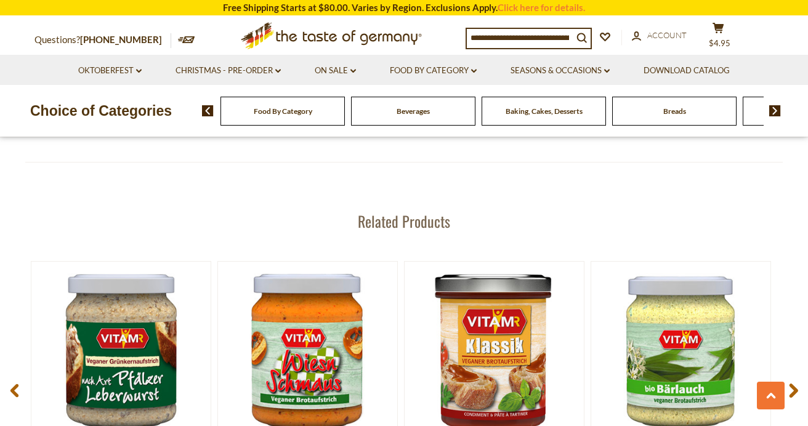
click at [796, 383] on icon at bounding box center [793, 390] width 9 height 15
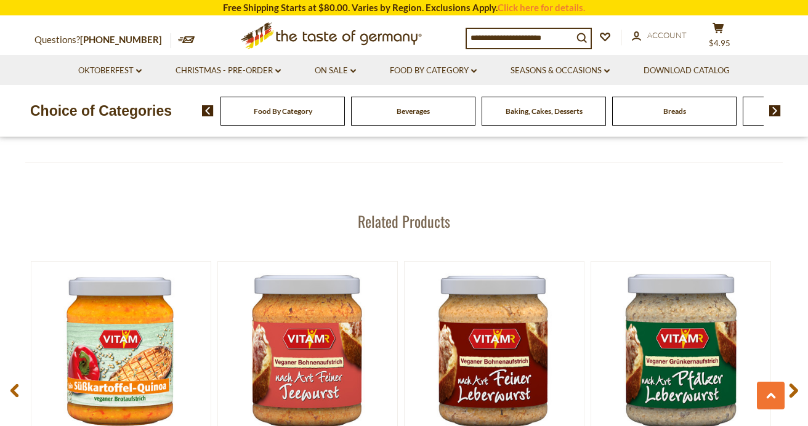
click at [792, 384] on use at bounding box center [793, 391] width 9 height 14
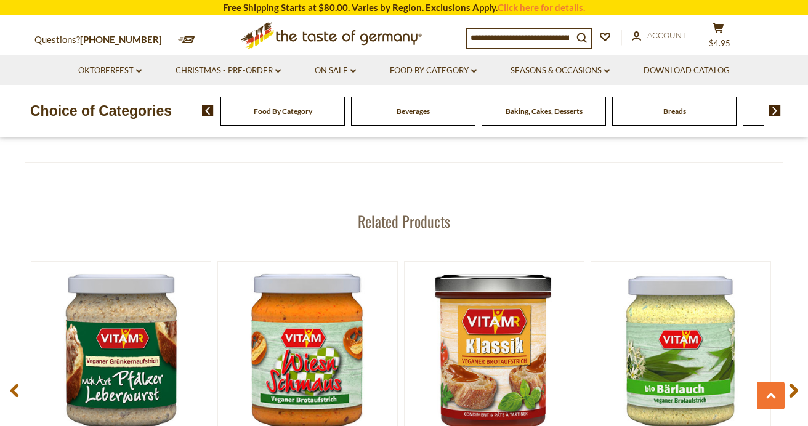
click at [792, 384] on use at bounding box center [793, 391] width 9 height 14
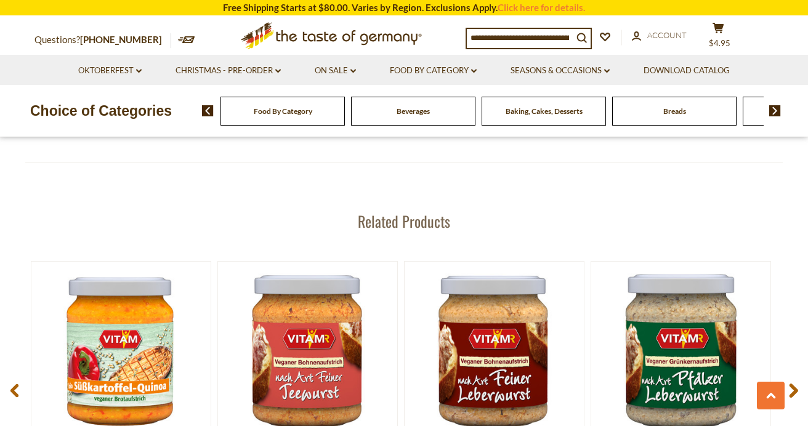
click at [792, 384] on use at bounding box center [793, 391] width 9 height 14
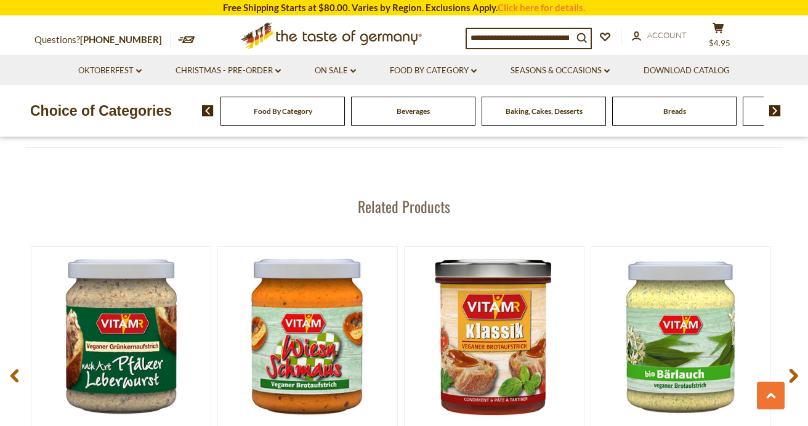
scroll to position [1648, 0]
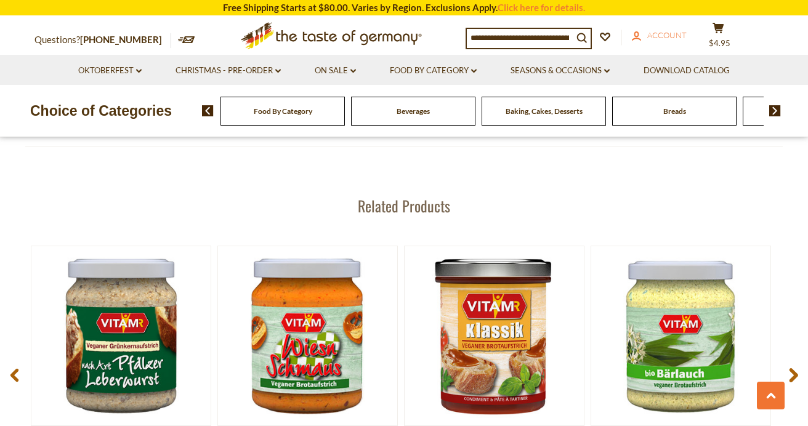
click at [666, 33] on span "Account" at bounding box center [666, 35] width 39 height 10
